Goal: Find specific page/section: Find specific page/section

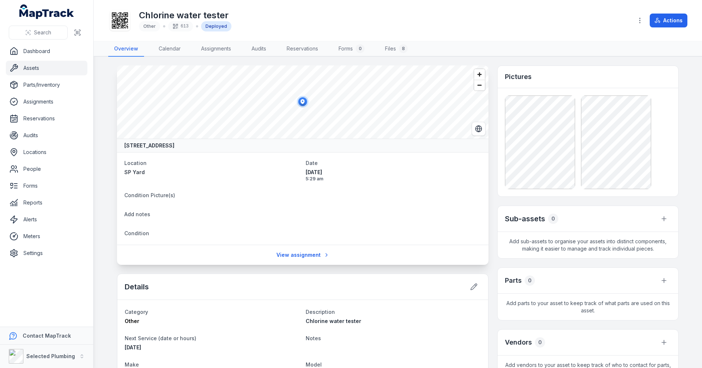
click at [28, 66] on link "Assets" at bounding box center [47, 68] width 82 height 15
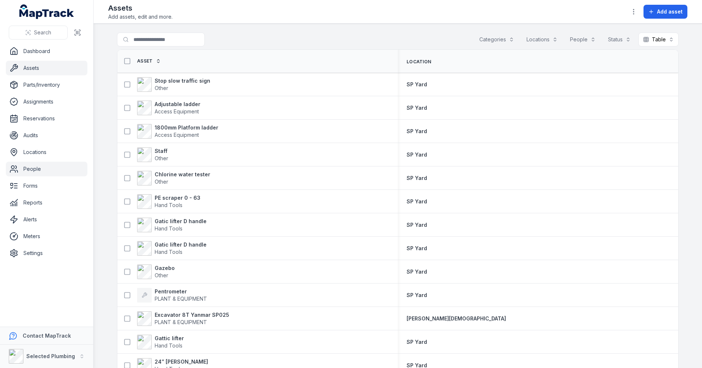
click at [30, 169] on link "People" at bounding box center [47, 169] width 82 height 15
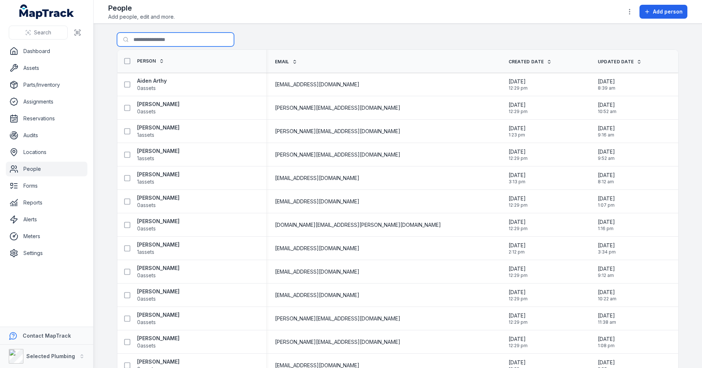
drag, startPoint x: 162, startPoint y: 38, endPoint x: 164, endPoint y: 46, distance: 8.7
click at [162, 38] on input "Search for people" at bounding box center [175, 40] width 117 height 14
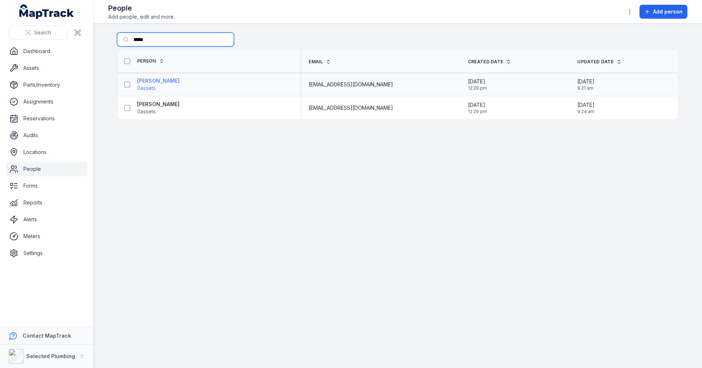
type input "*****"
click at [158, 80] on strong "[PERSON_NAME]" at bounding box center [158, 80] width 42 height 7
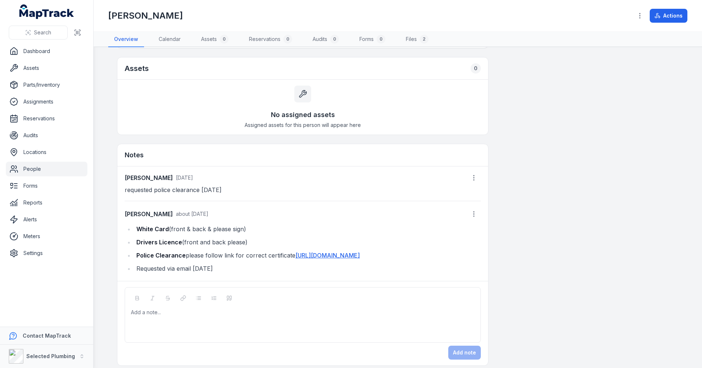
scroll to position [451, 0]
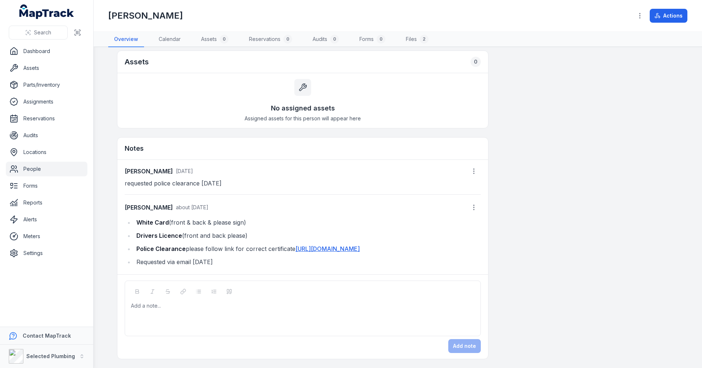
click at [305, 245] on link "[URL][DOMAIN_NAME]" at bounding box center [328, 248] width 64 height 7
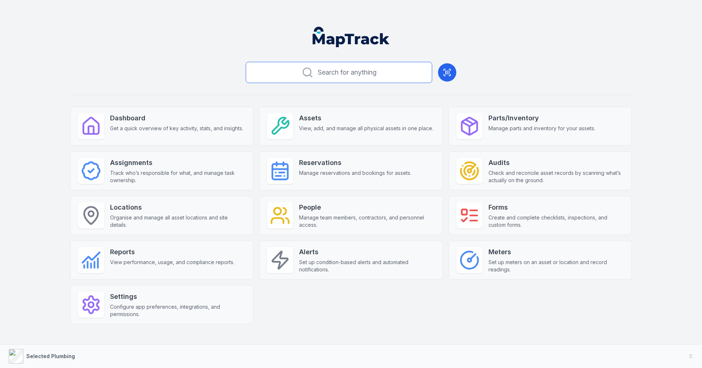
click at [339, 67] on span "Search for anything" at bounding box center [347, 72] width 59 height 10
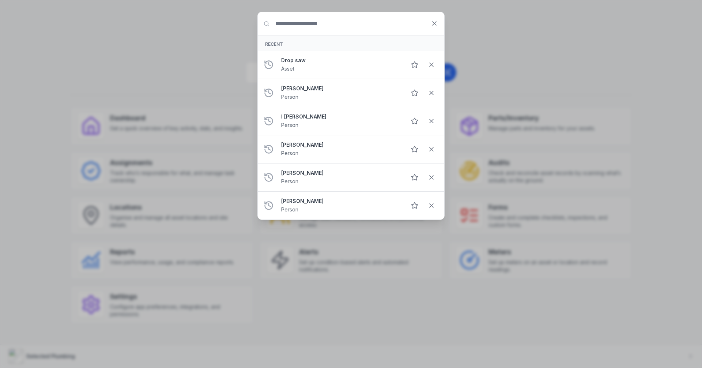
click at [98, 67] on div "Search for anything Recent Drop saw Asset Michael Voas Person I Nyoman Putra Pe…" at bounding box center [351, 184] width 702 height 368
drag, startPoint x: 411, startPoint y: 301, endPoint x: 427, endPoint y: 206, distance: 96.1
click at [411, 301] on div "Search for anything Recent Drop saw Asset Michael Voas Person I Nyoman Putra Pe…" at bounding box center [351, 184] width 702 height 368
drag, startPoint x: 433, startPoint y: 26, endPoint x: 428, endPoint y: 31, distance: 7.5
click at [433, 26] on icon at bounding box center [434, 23] width 7 height 7
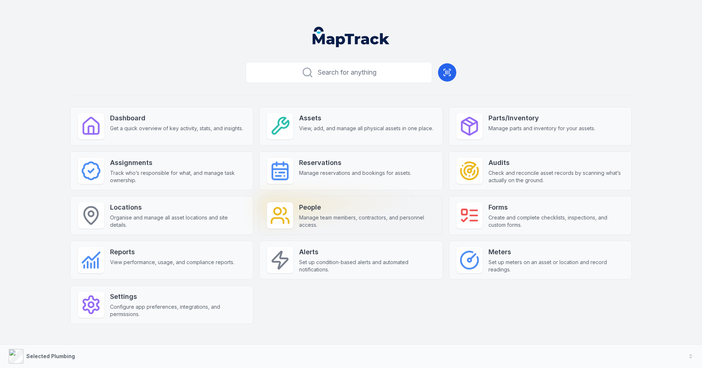
click at [332, 216] on span "Manage team members, contractors, and personnel access." at bounding box center [367, 221] width 136 height 15
